Goal: Obtain resource: Obtain resource

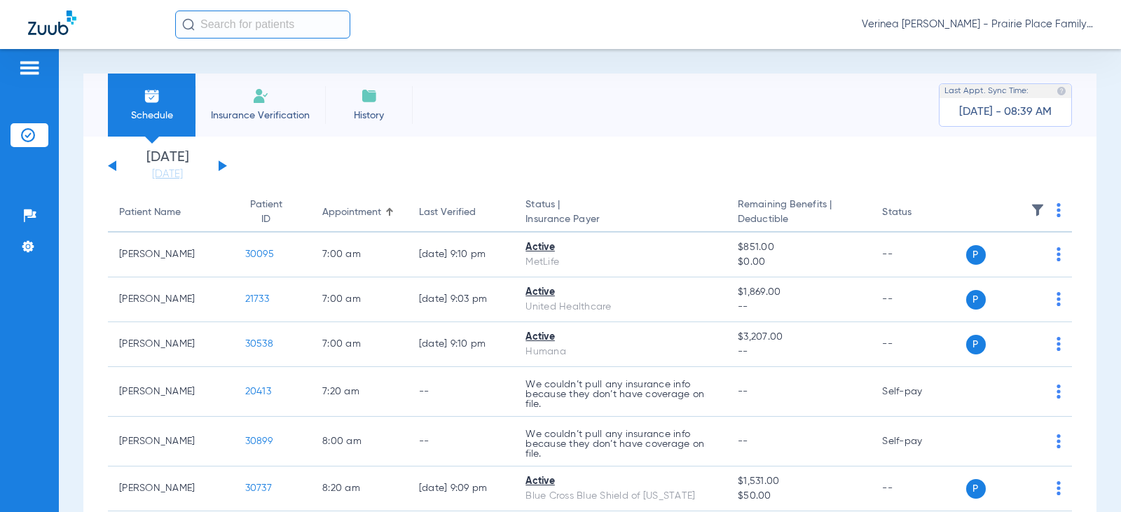
click at [224, 170] on div "[DATE] [DATE] [DATE] [DATE] [DATE] [DATE] [DATE] [DATE] [DATE] [DATE] [DATE] [D…" at bounding box center [167, 166] width 119 height 31
click at [222, 163] on button at bounding box center [223, 165] width 8 height 11
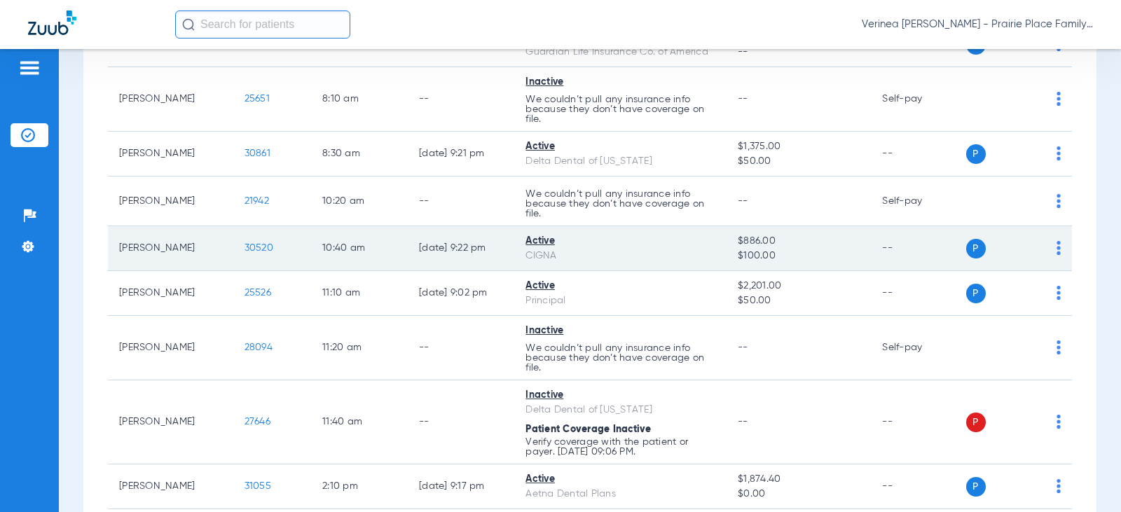
scroll to position [280, 0]
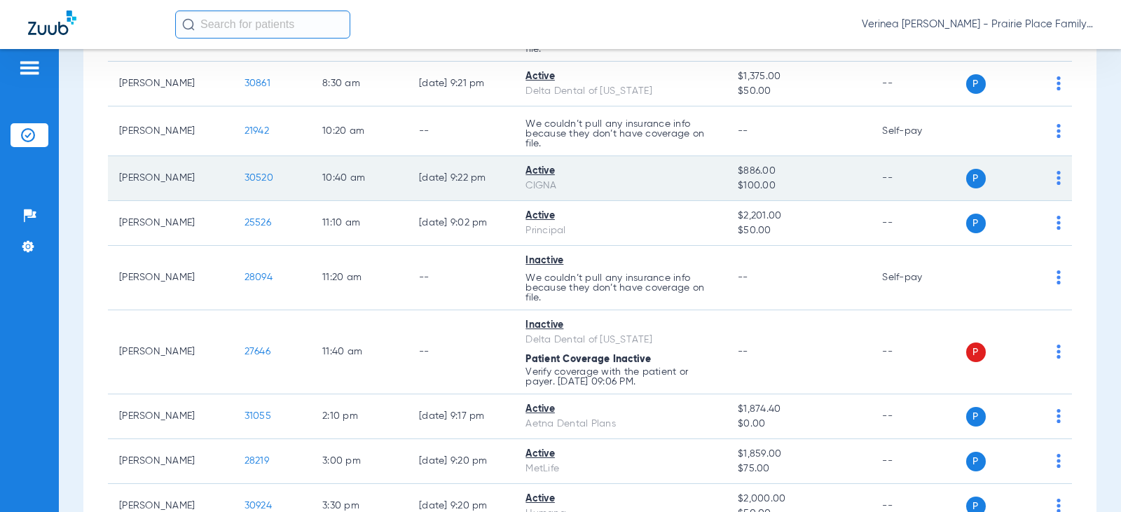
click at [245, 181] on span "30520" at bounding box center [259, 178] width 29 height 10
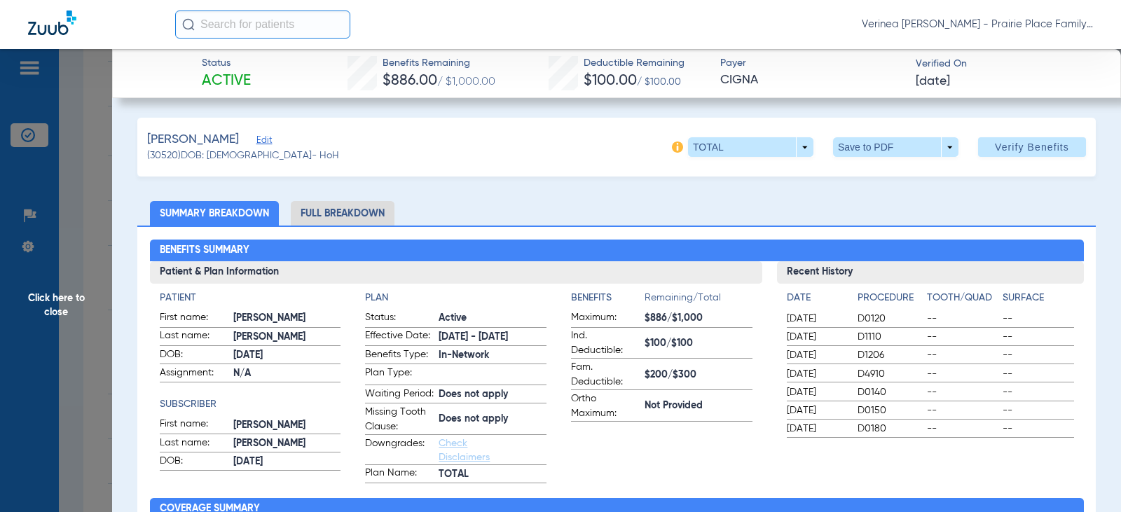
click at [326, 214] on li "Full Breakdown" at bounding box center [343, 213] width 104 height 25
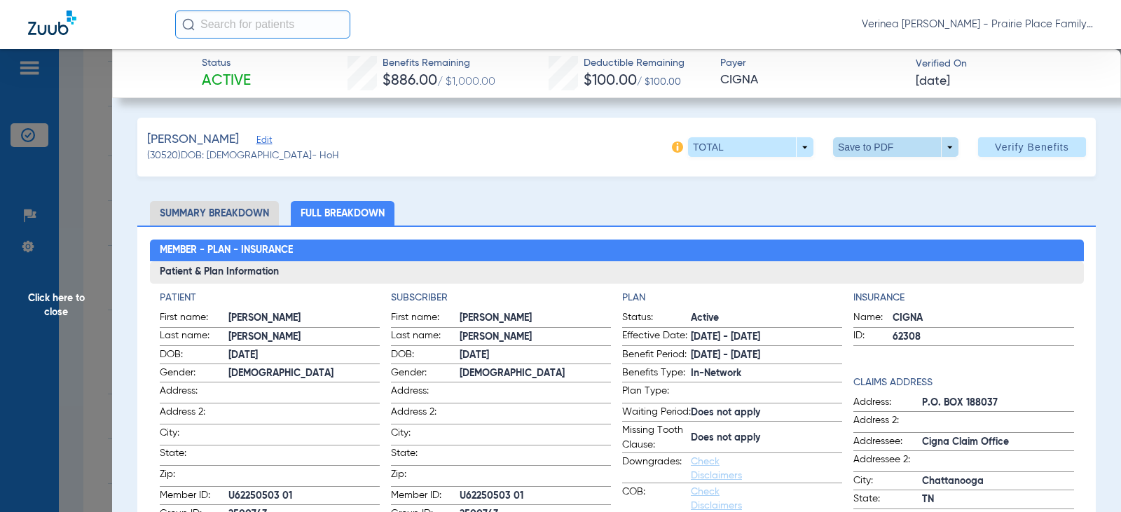
click at [847, 149] on span at bounding box center [895, 147] width 125 height 20
click at [853, 184] on button "insert_drive_file Save to PDF" at bounding box center [876, 175] width 106 height 28
click at [53, 305] on span "Click here to close" at bounding box center [56, 305] width 112 height 512
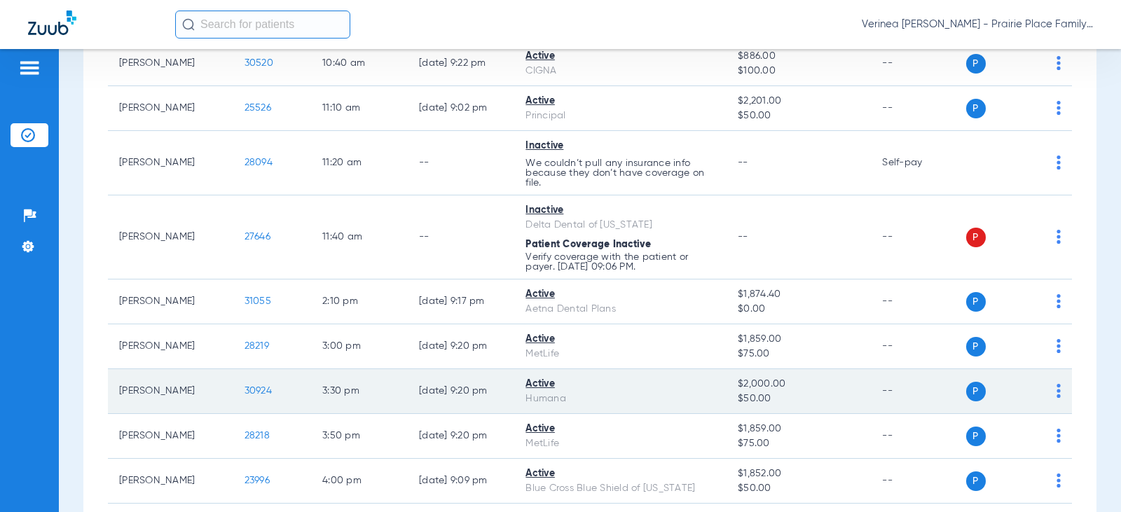
scroll to position [420, 0]
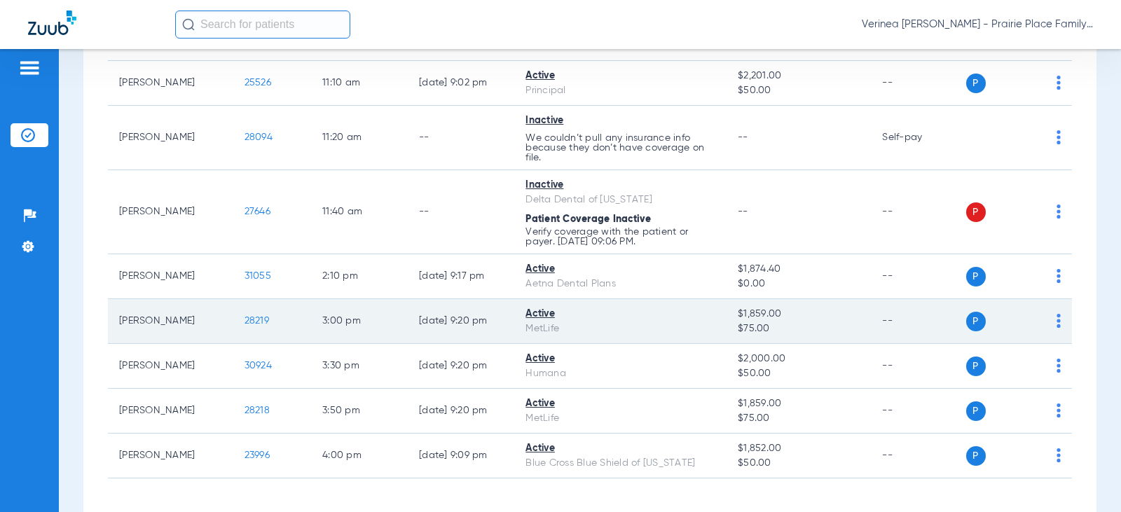
click at [245, 323] on span "28219" at bounding box center [257, 321] width 25 height 10
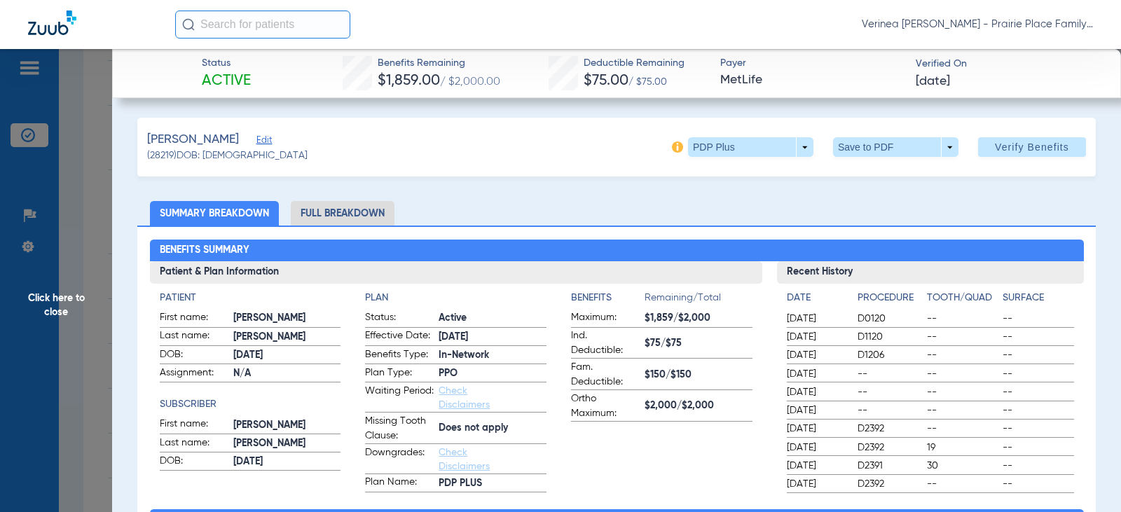
click at [321, 210] on li "Full Breakdown" at bounding box center [343, 213] width 104 height 25
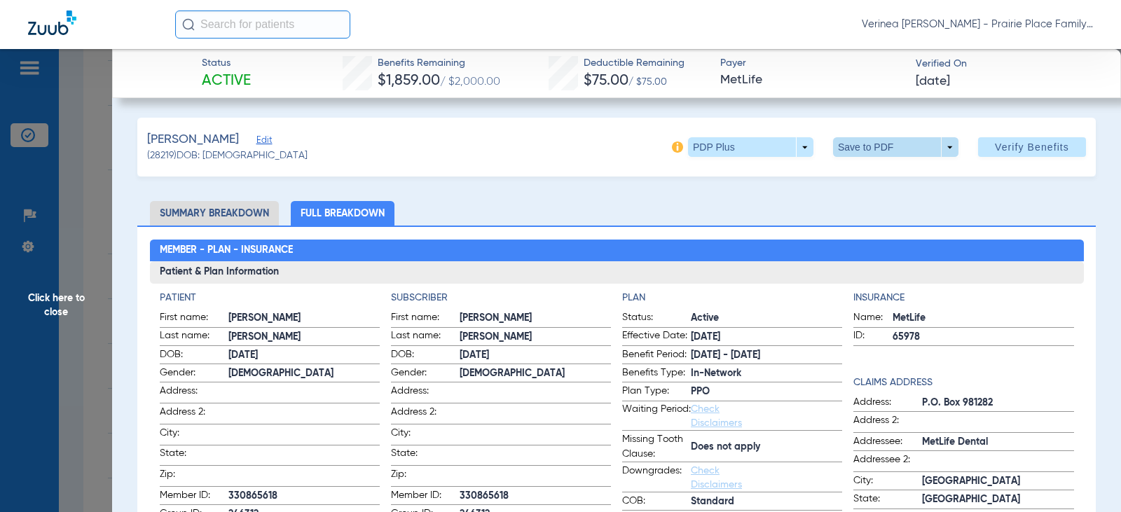
click at [853, 153] on span at bounding box center [895, 147] width 125 height 20
click at [852, 165] on button "insert_drive_file Save to PDF" at bounding box center [876, 175] width 106 height 28
click at [55, 296] on span "Click here to close" at bounding box center [56, 305] width 112 height 512
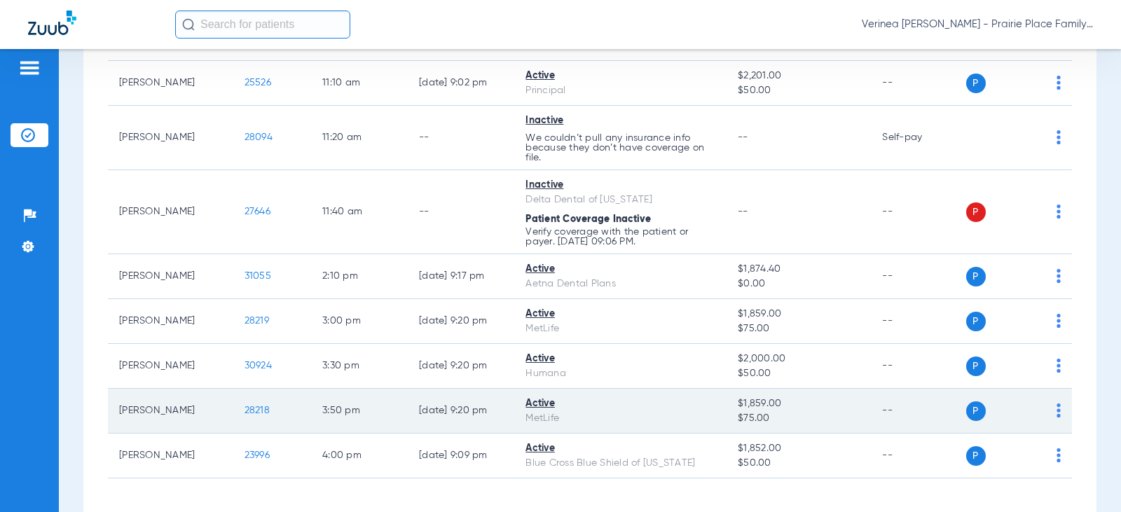
click at [254, 409] on span "28218" at bounding box center [257, 411] width 25 height 10
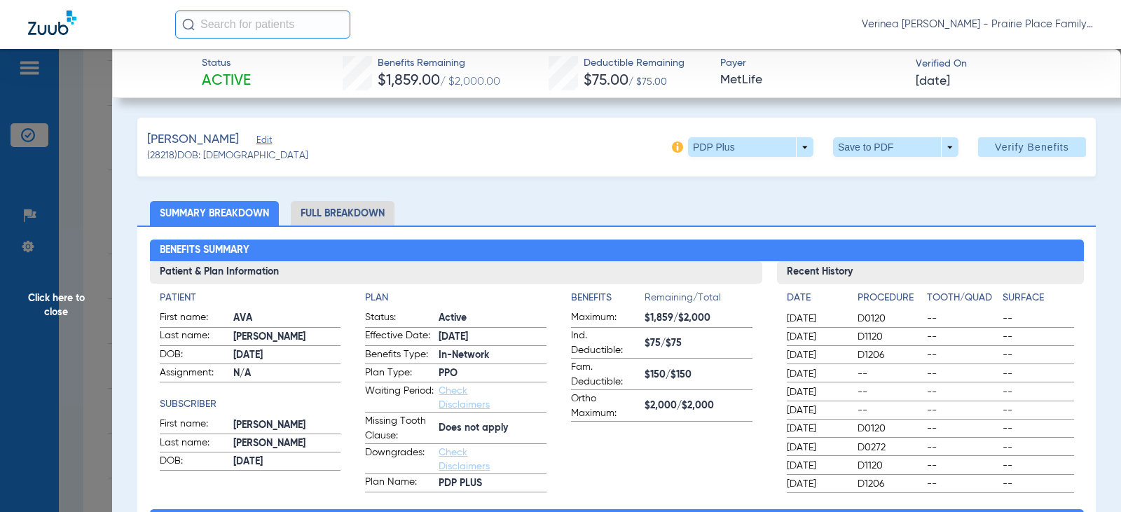
click at [364, 216] on li "Full Breakdown" at bounding box center [343, 213] width 104 height 25
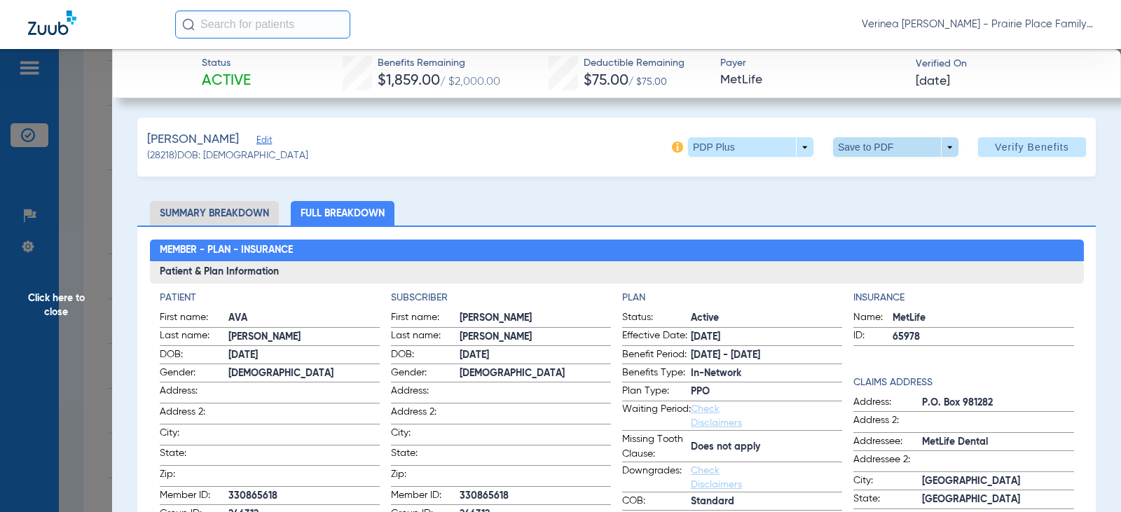
click at [910, 153] on span at bounding box center [895, 147] width 125 height 20
click at [900, 180] on span "Save to PDF" at bounding box center [890, 175] width 55 height 10
click at [88, 313] on span "Click here to close" at bounding box center [56, 305] width 112 height 512
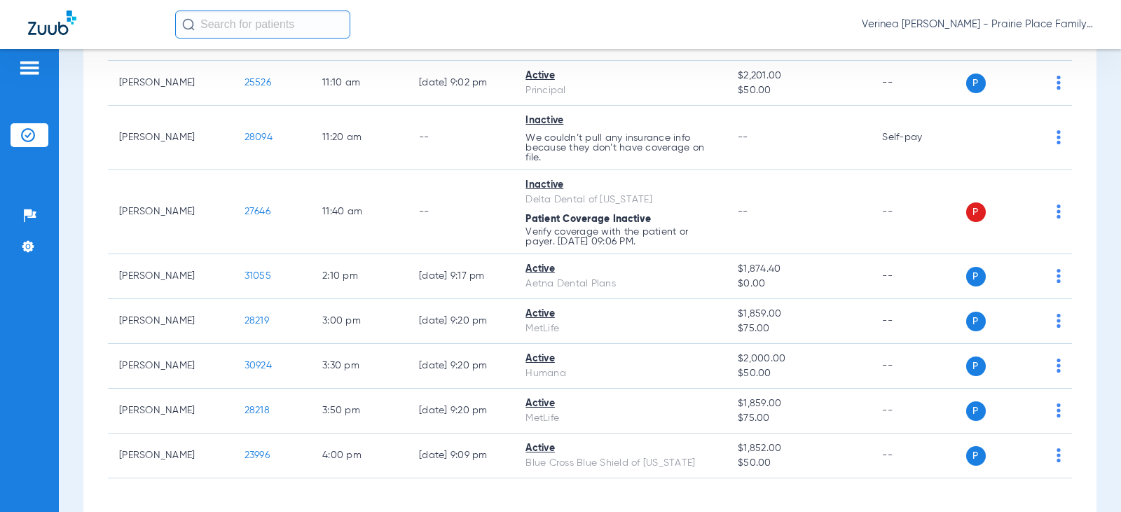
click at [76, 305] on div "Schedule Insurance Verification History Last Appt. Sync Time: [DATE] - 08:51 AM…" at bounding box center [590, 280] width 1062 height 463
